Goal: Find specific page/section: Find specific page/section

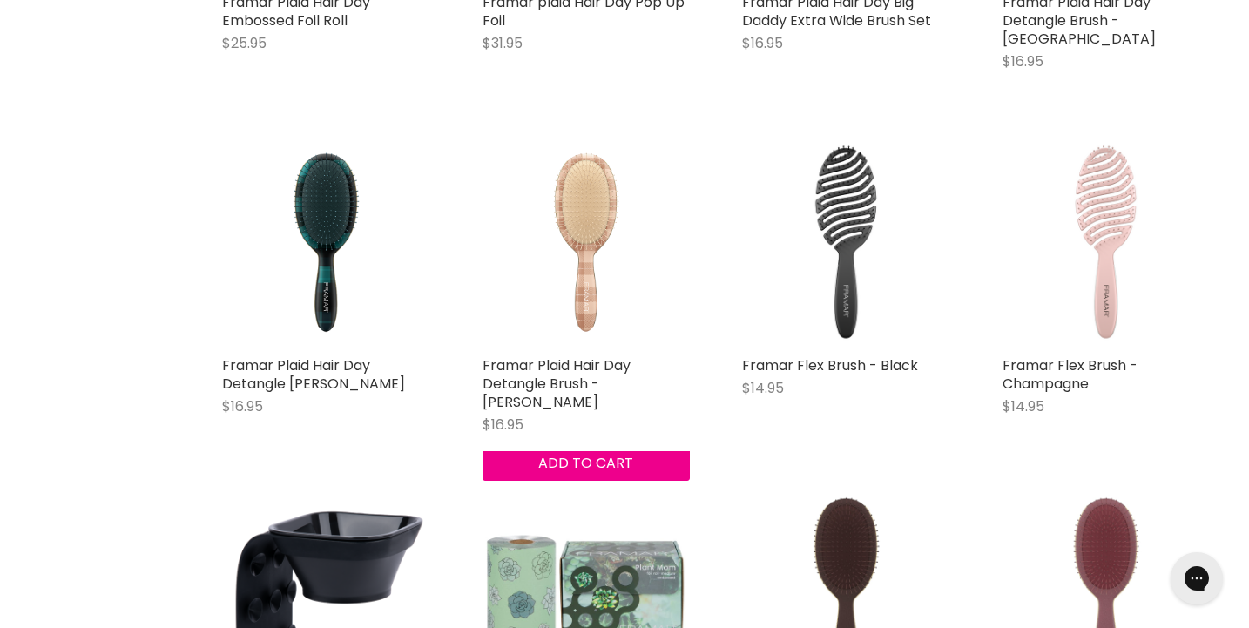
scroll to position [3933, 1]
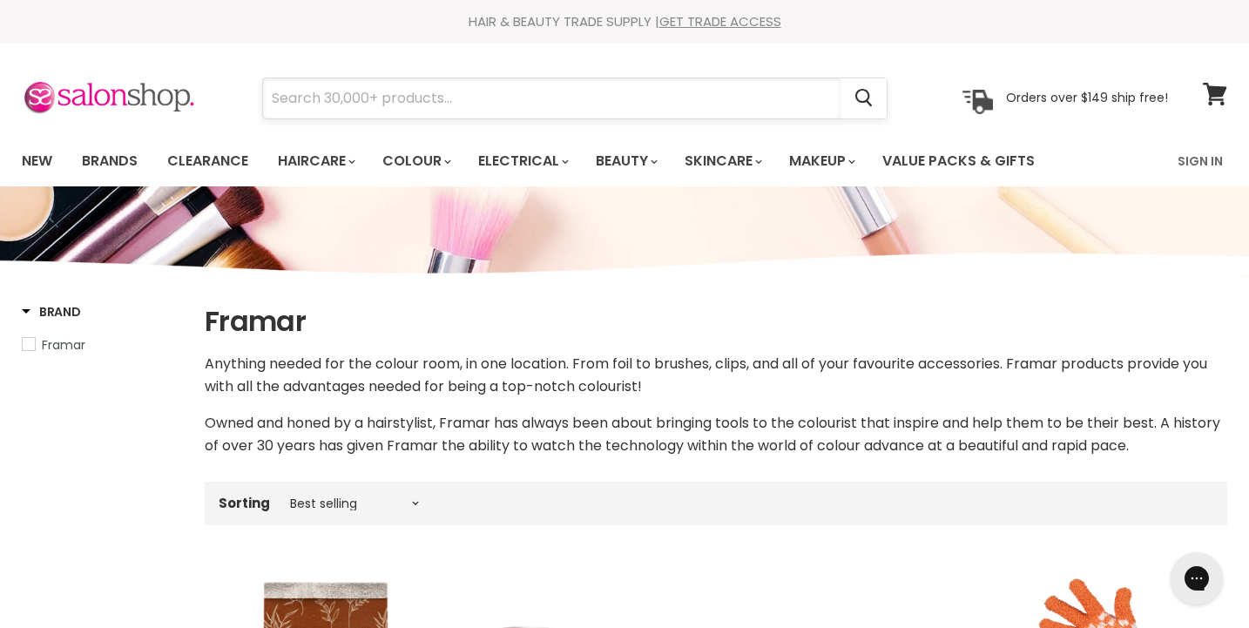
click at [430, 96] on input "Search" at bounding box center [551, 98] width 577 height 40
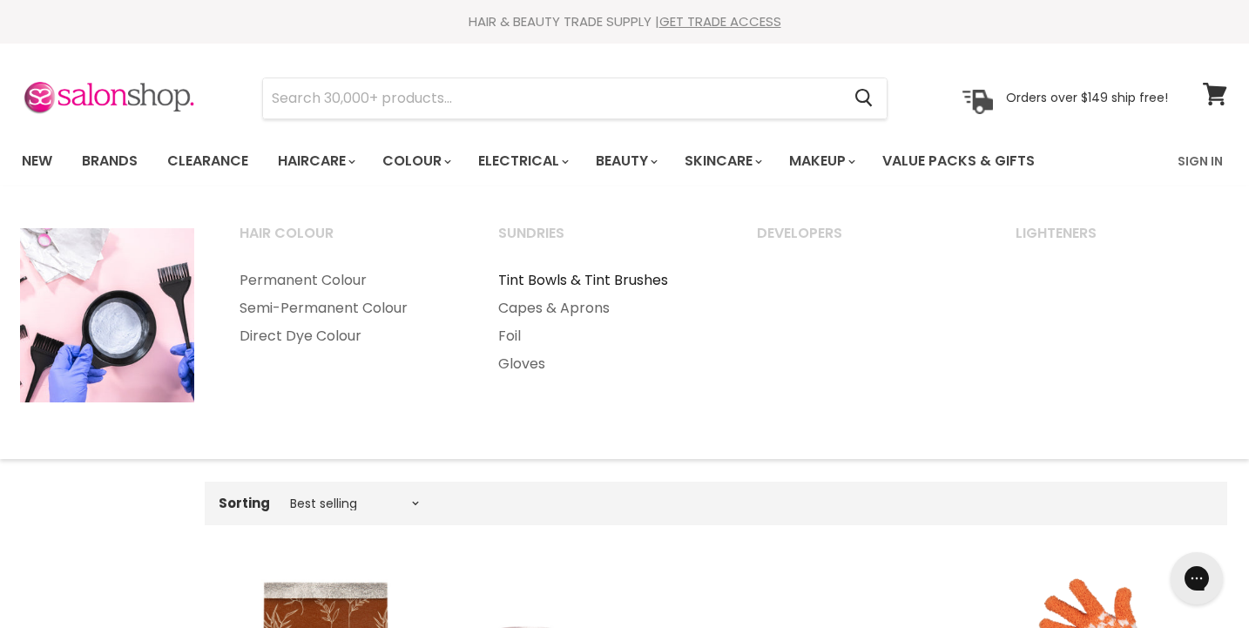
click at [560, 274] on link "Tint Bowls & Tint Brushes" at bounding box center [603, 281] width 255 height 28
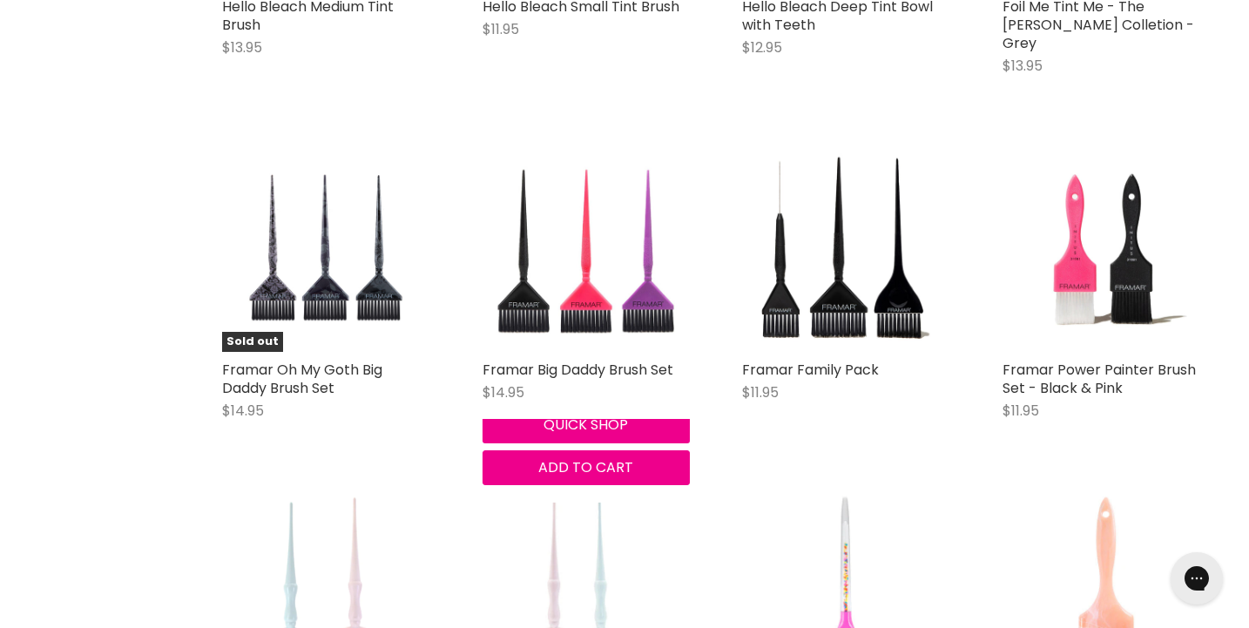
scroll to position [3814, 1]
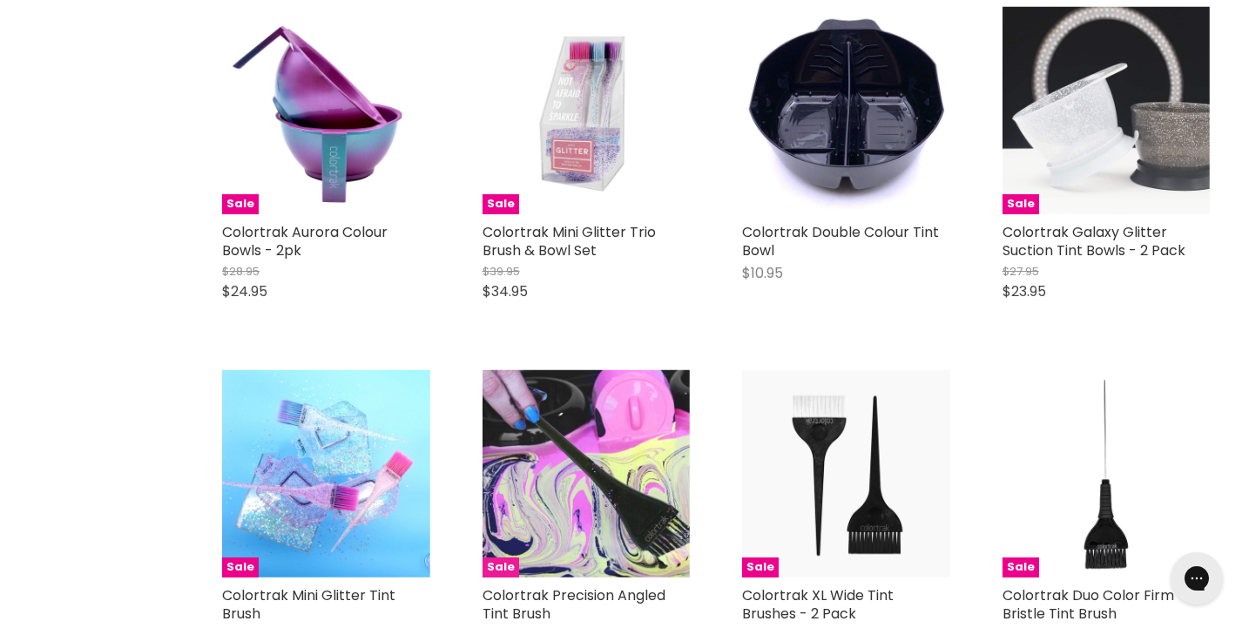
scroll to position [6861, 1]
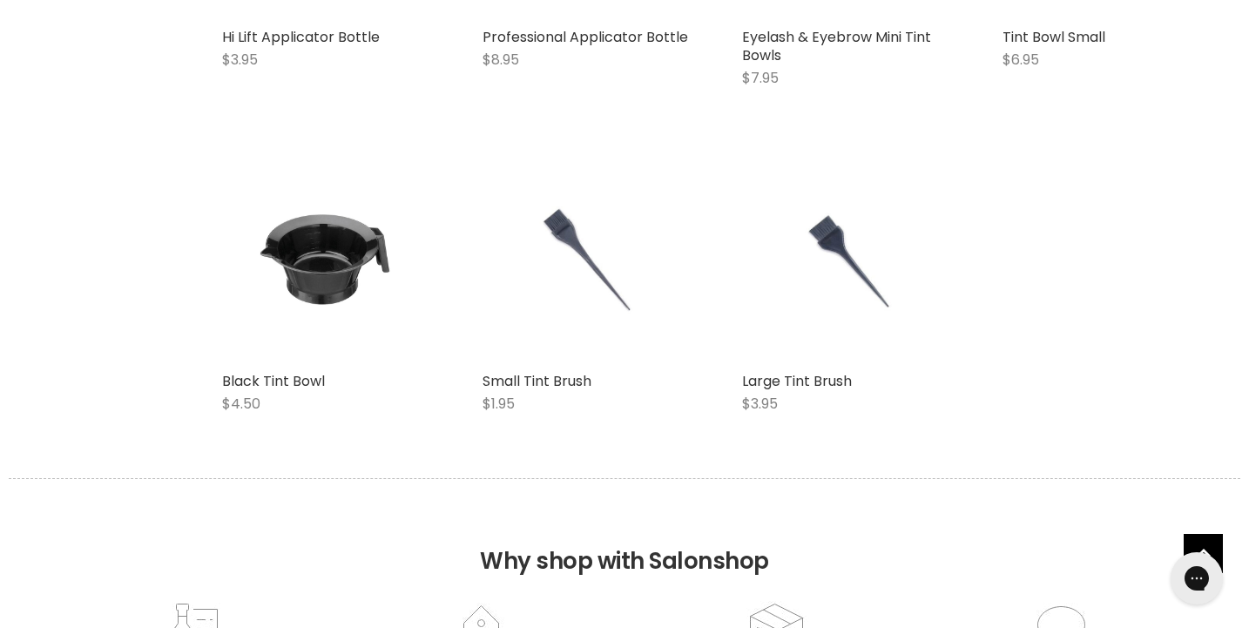
scroll to position [10513, 0]
